Goal: Task Accomplishment & Management: Manage account settings

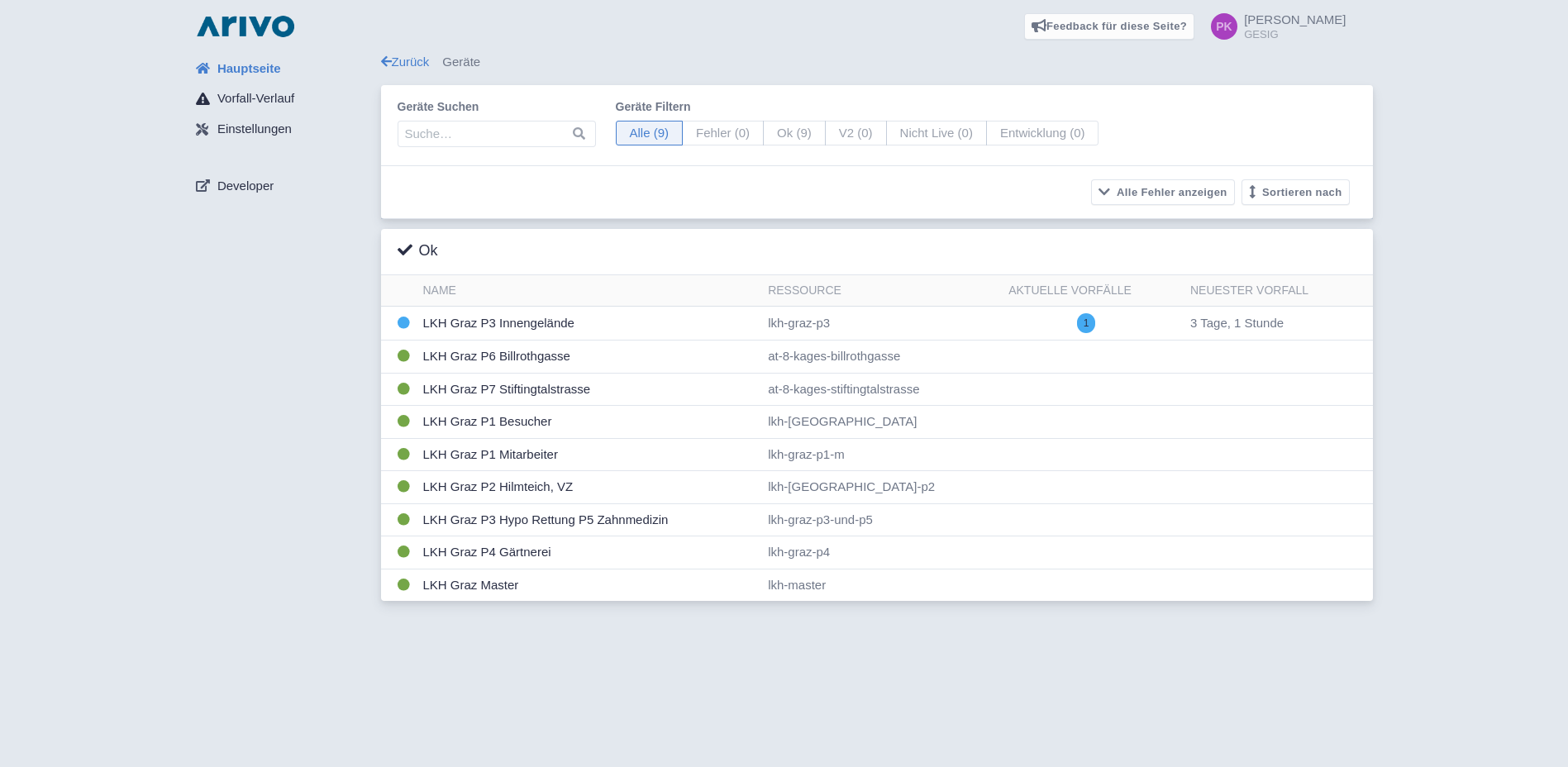
click at [273, 99] on span "Vorfall-Verlauf" at bounding box center [255, 98] width 76 height 19
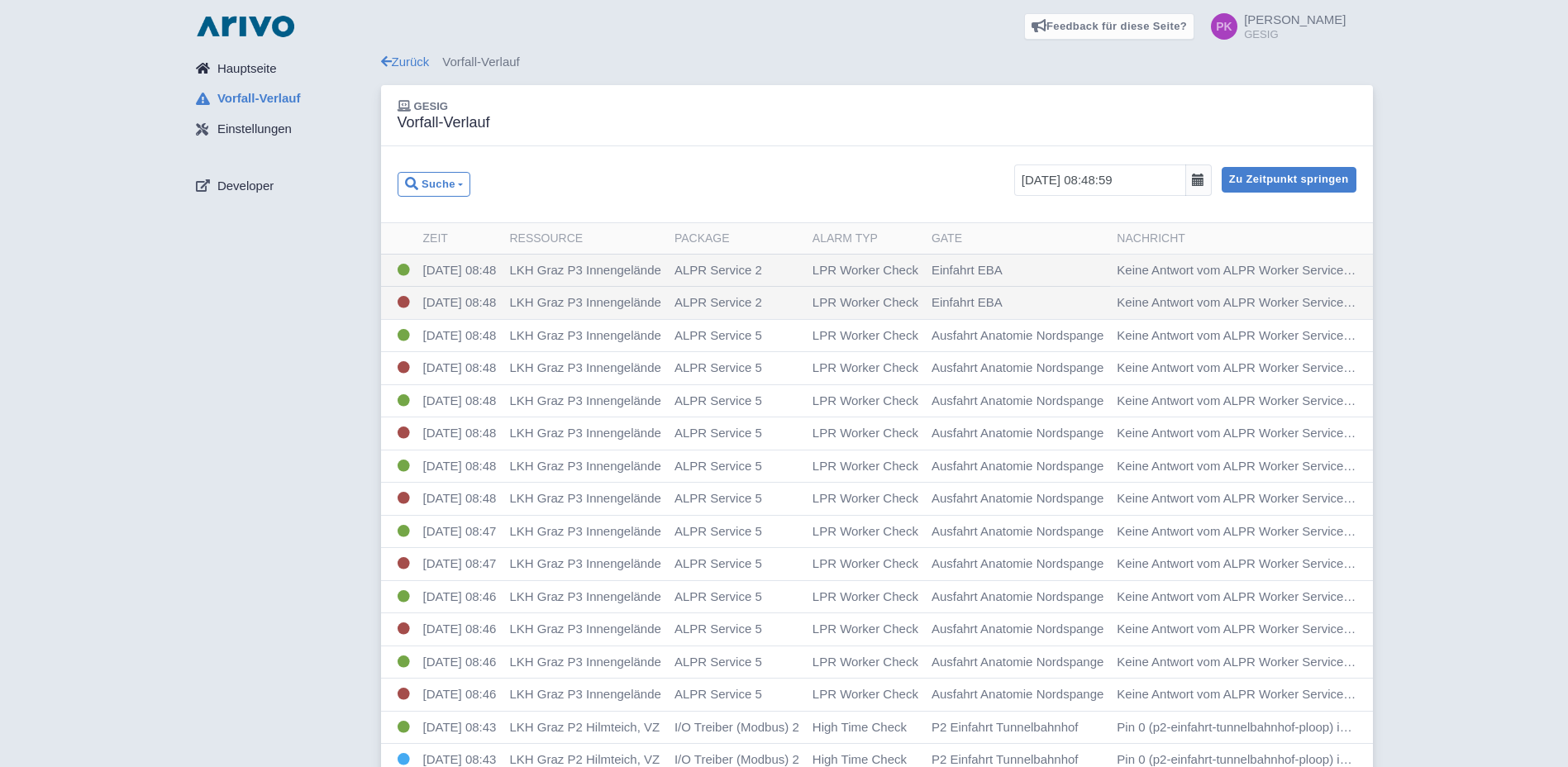
click at [254, 67] on span "Hauptseite" at bounding box center [247, 69] width 60 height 19
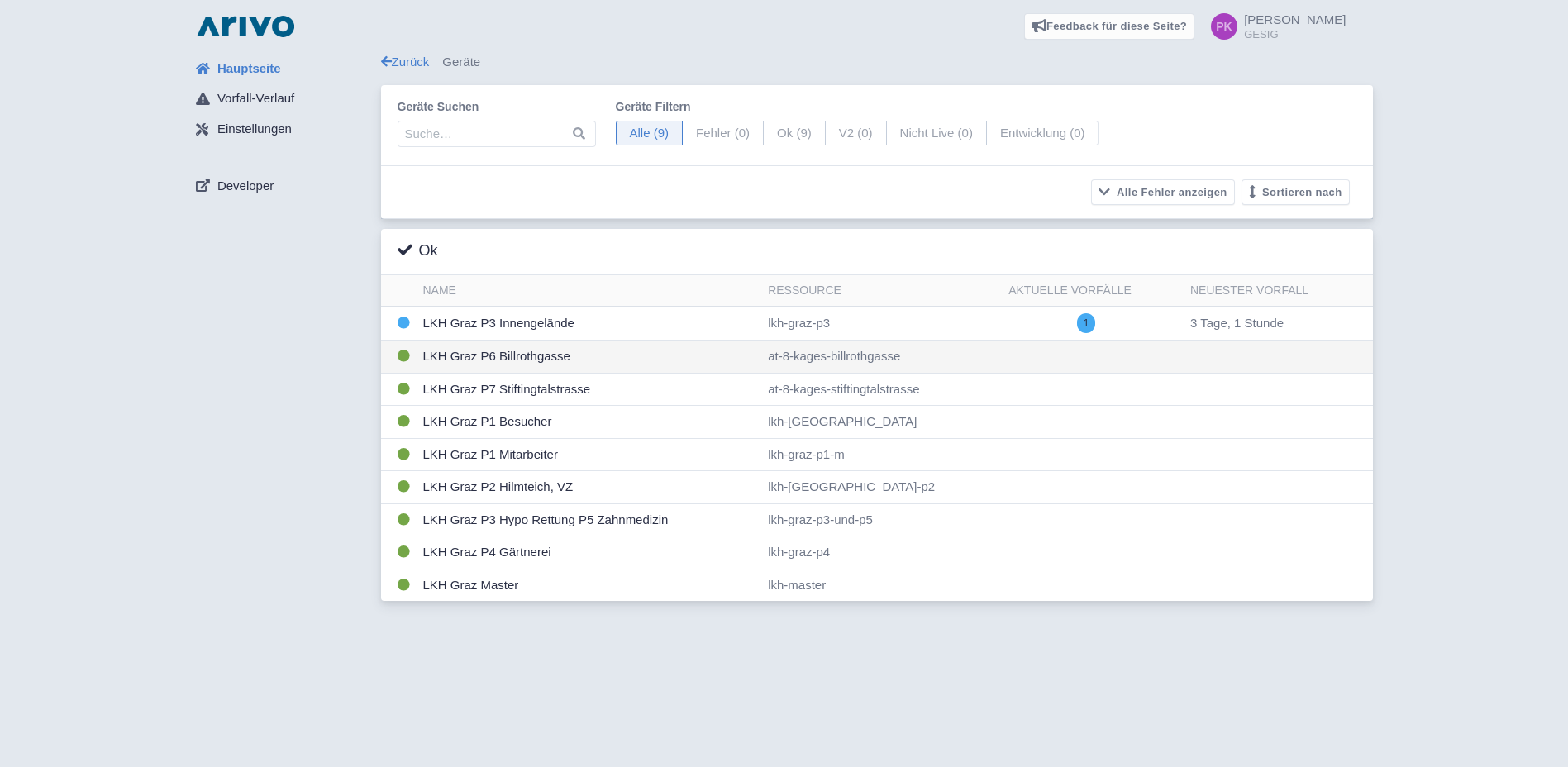
click at [523, 361] on td "LKH Graz P6 Billrothgasse" at bounding box center [589, 357] width 346 height 33
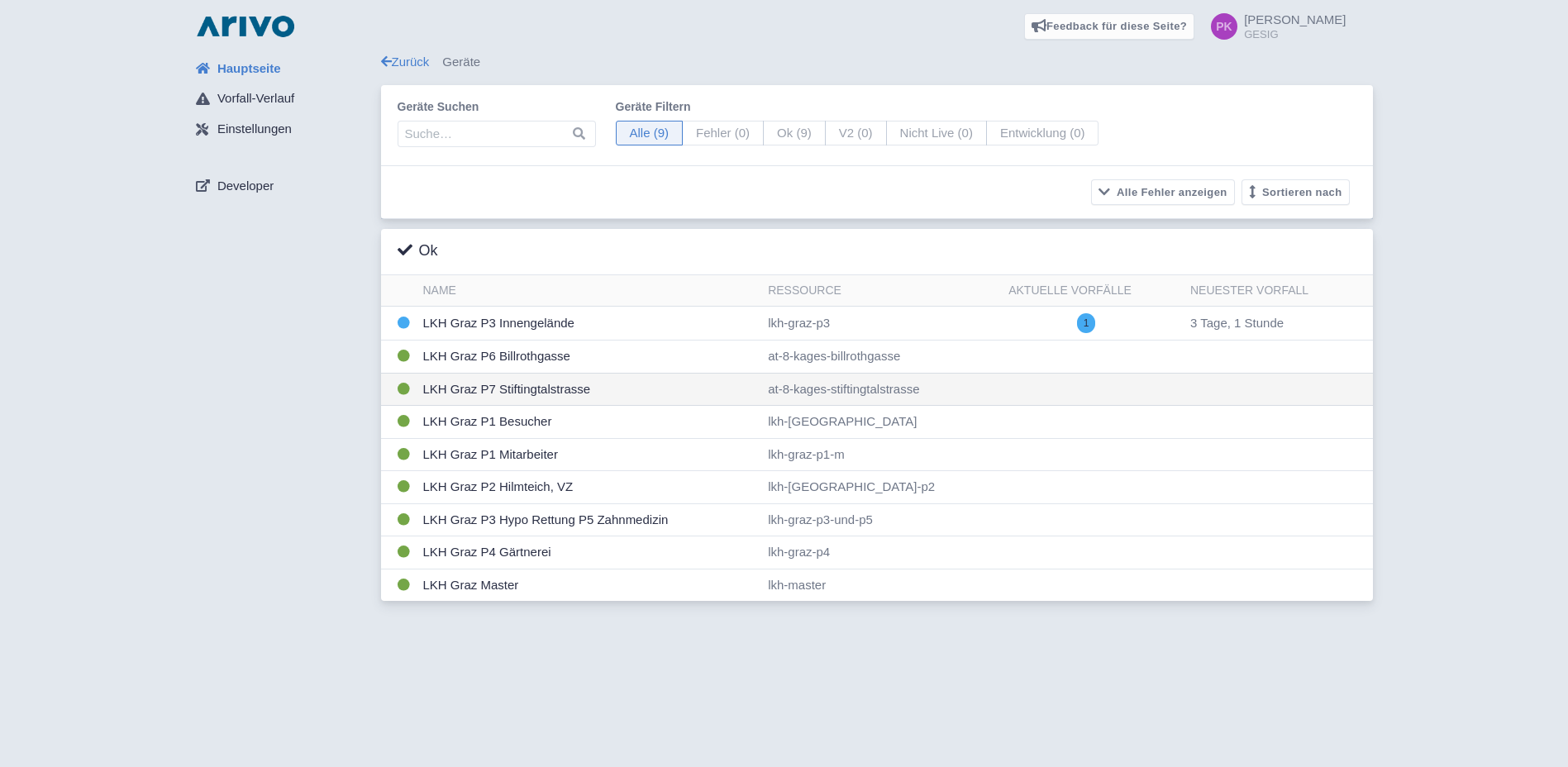
click at [495, 390] on td "LKH Graz P7 Stiftingtalstrasse" at bounding box center [589, 388] width 346 height 33
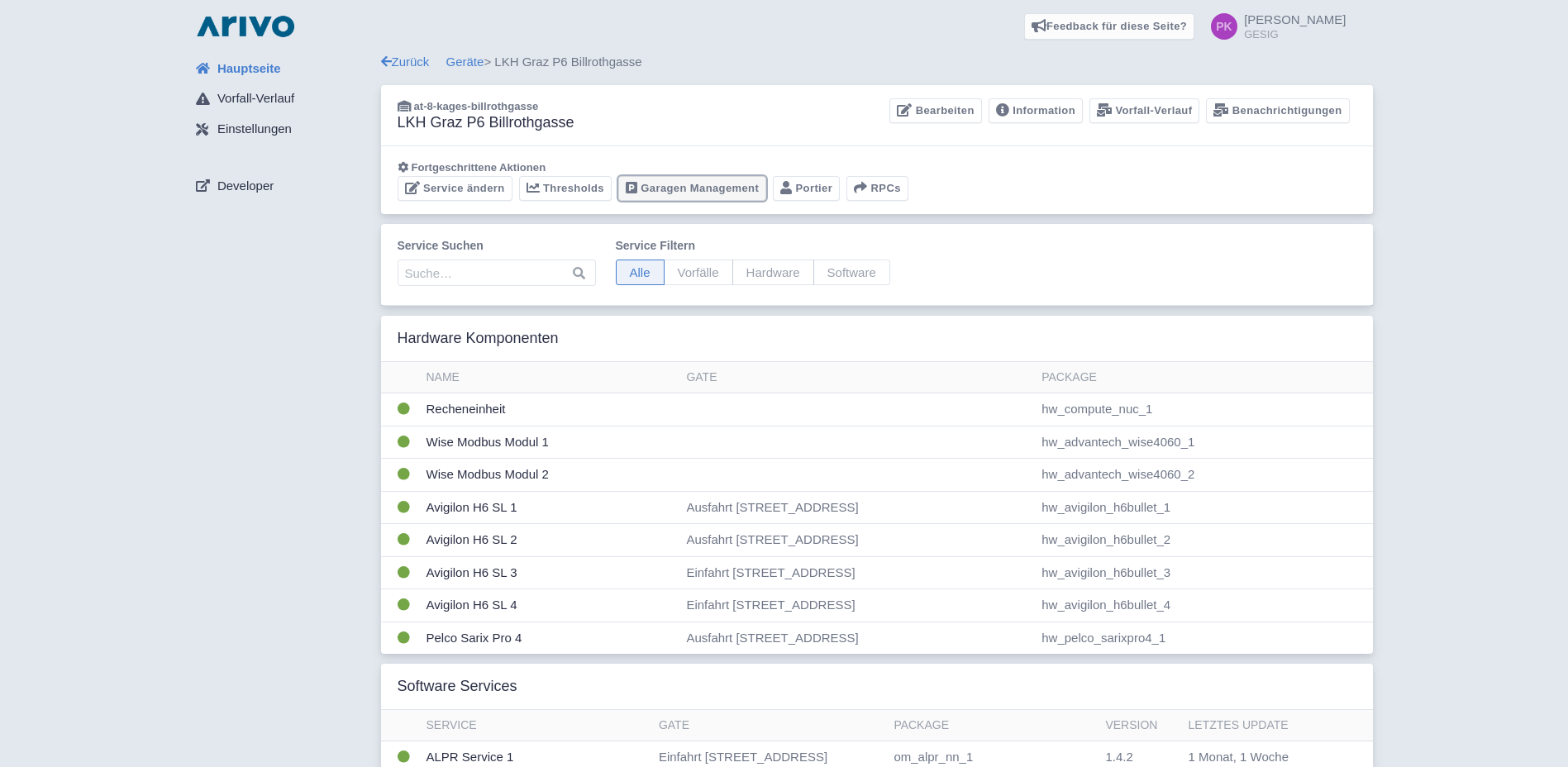
click at [702, 188] on link "Garagen Management" at bounding box center [691, 189] width 148 height 26
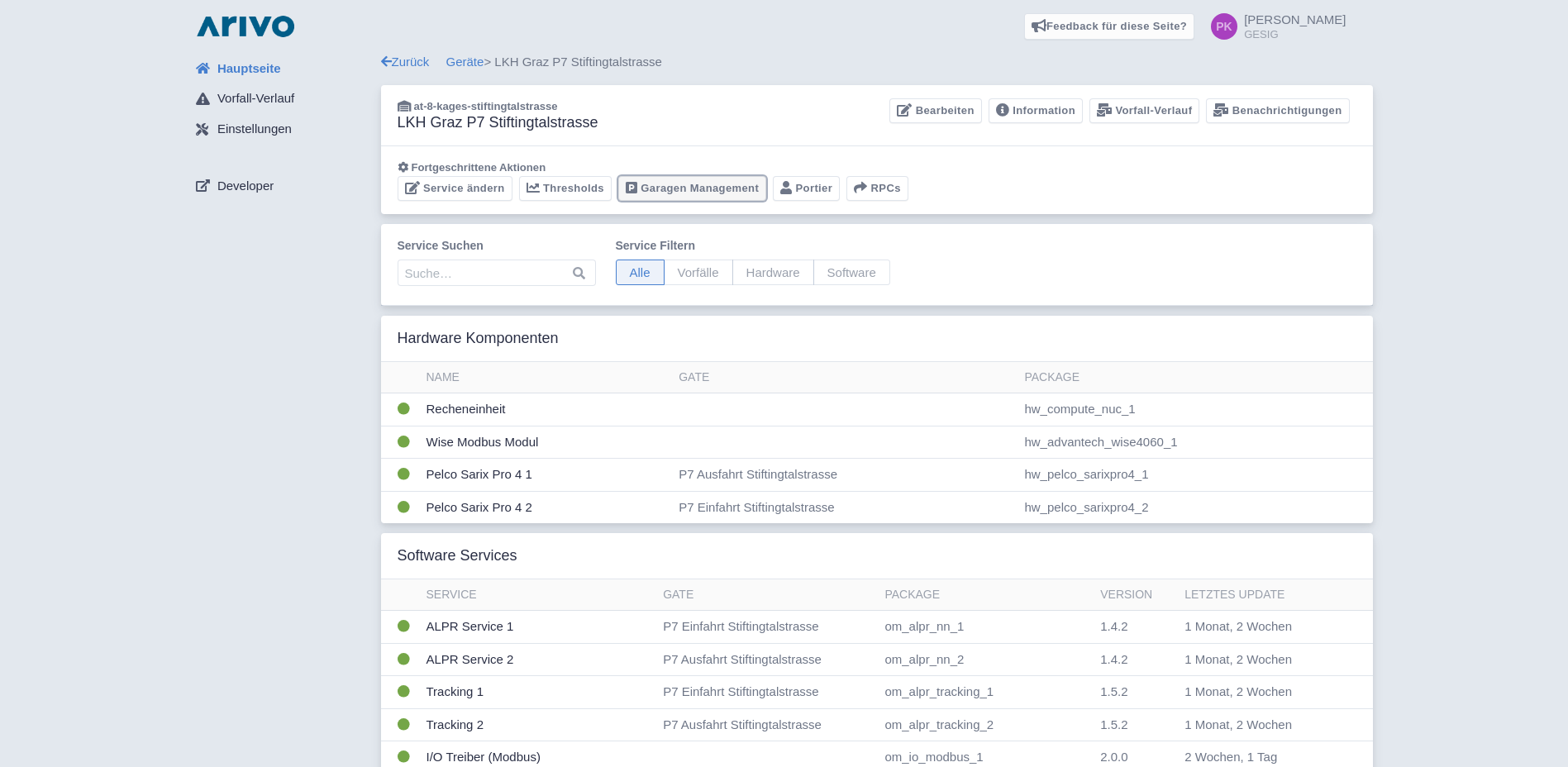
click at [687, 190] on link "Garagen Management" at bounding box center [691, 189] width 148 height 26
click at [569, 186] on link "Thresholds" at bounding box center [565, 189] width 92 height 26
click at [869, 195] on button "RPCs" at bounding box center [877, 189] width 62 height 26
click at [796, 190] on link "Portier" at bounding box center [805, 189] width 67 height 26
click at [1039, 106] on link "Information" at bounding box center [1035, 111] width 94 height 26
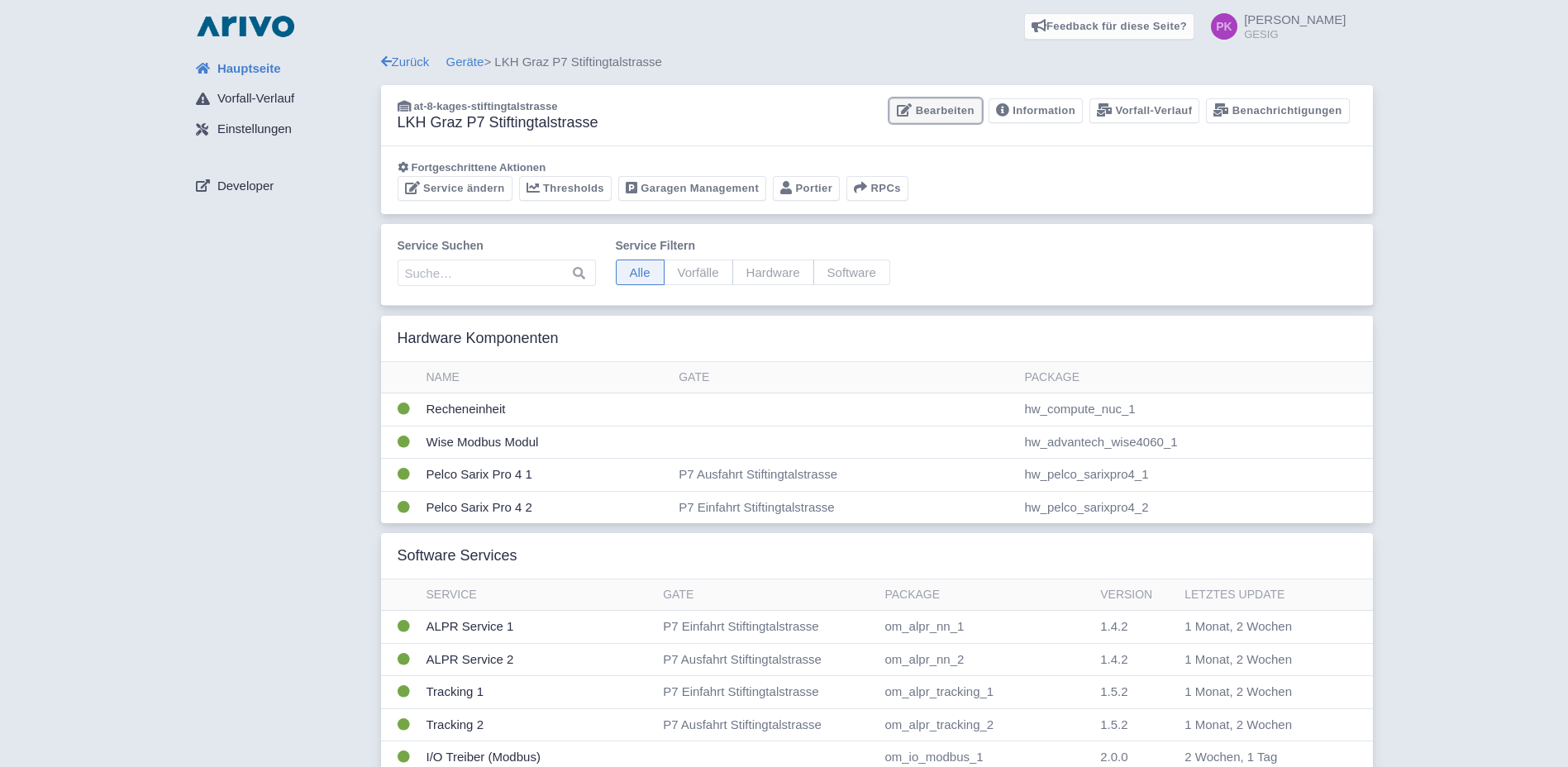
click at [962, 110] on link "Bearbeiten" at bounding box center [934, 111] width 91 height 26
click at [480, 186] on link "Service ändern" at bounding box center [455, 189] width 115 height 26
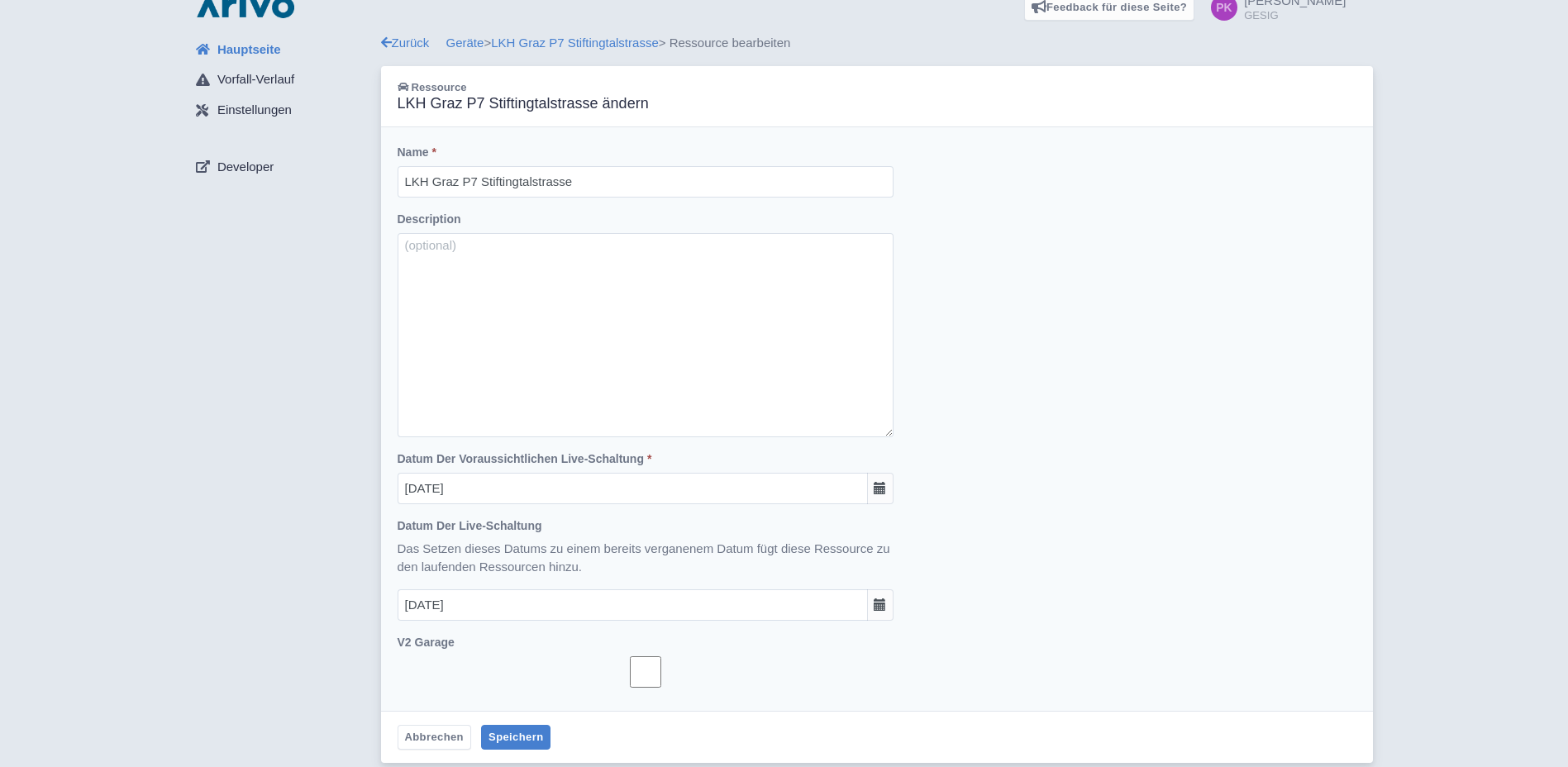
scroll to position [25, 0]
